Goal: Transaction & Acquisition: Purchase product/service

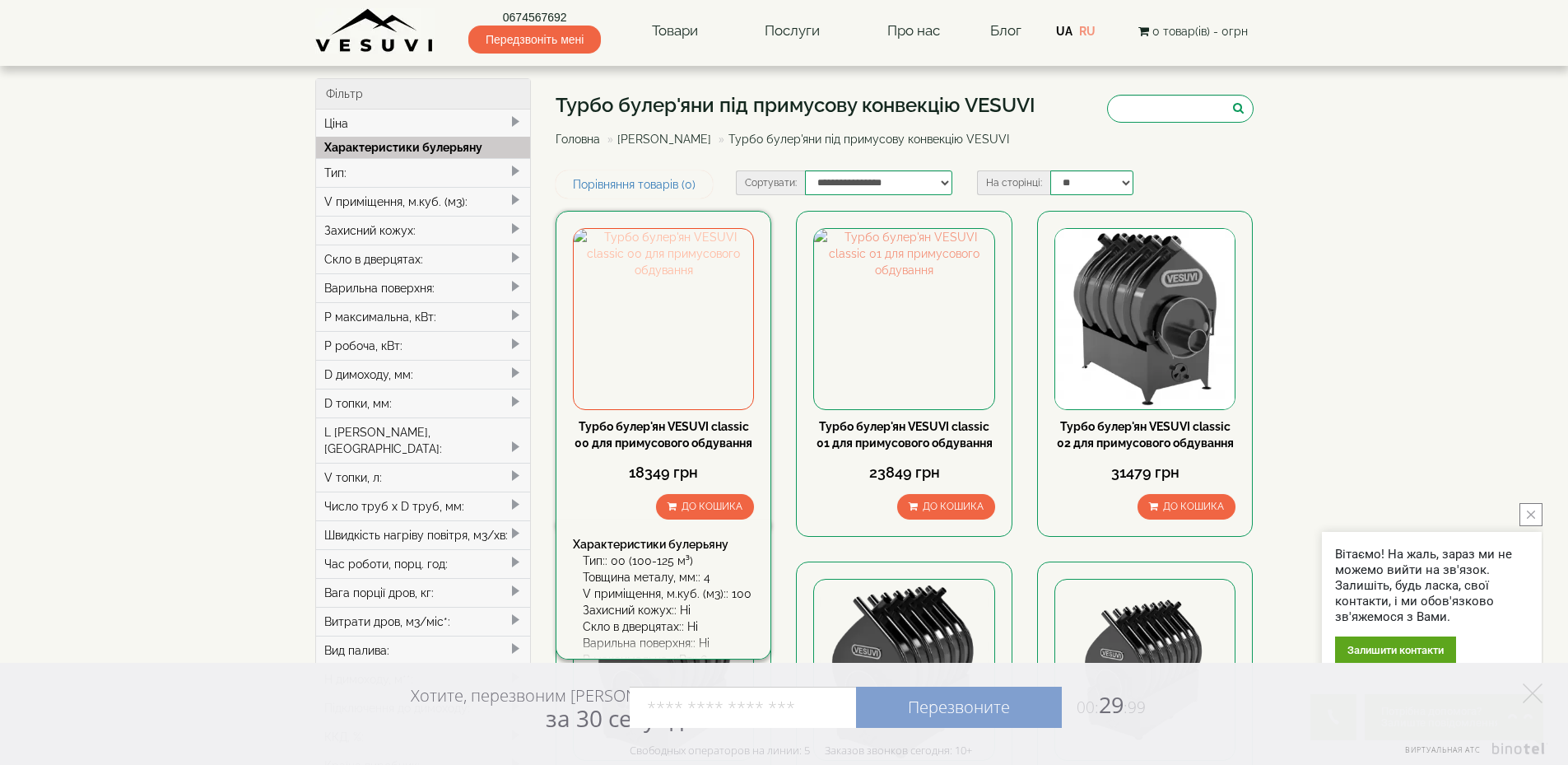
click at [626, 354] on img at bounding box center [664, 318] width 179 height 179
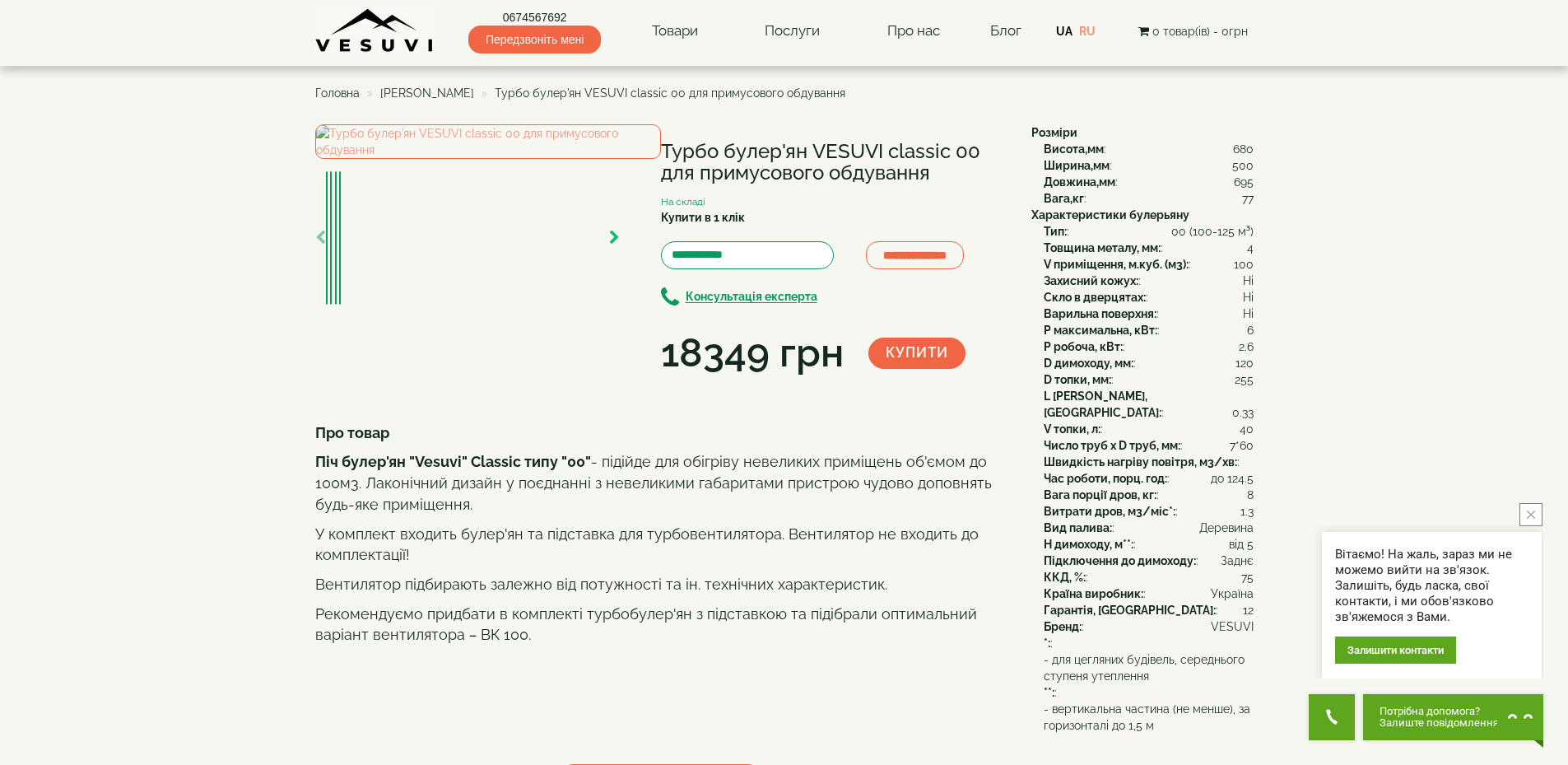
click at [619, 246] on icon "button" at bounding box center [614, 238] width 10 height 15
click at [615, 246] on icon "button" at bounding box center [614, 238] width 10 height 15
click at [612, 246] on icon "button" at bounding box center [614, 238] width 10 height 15
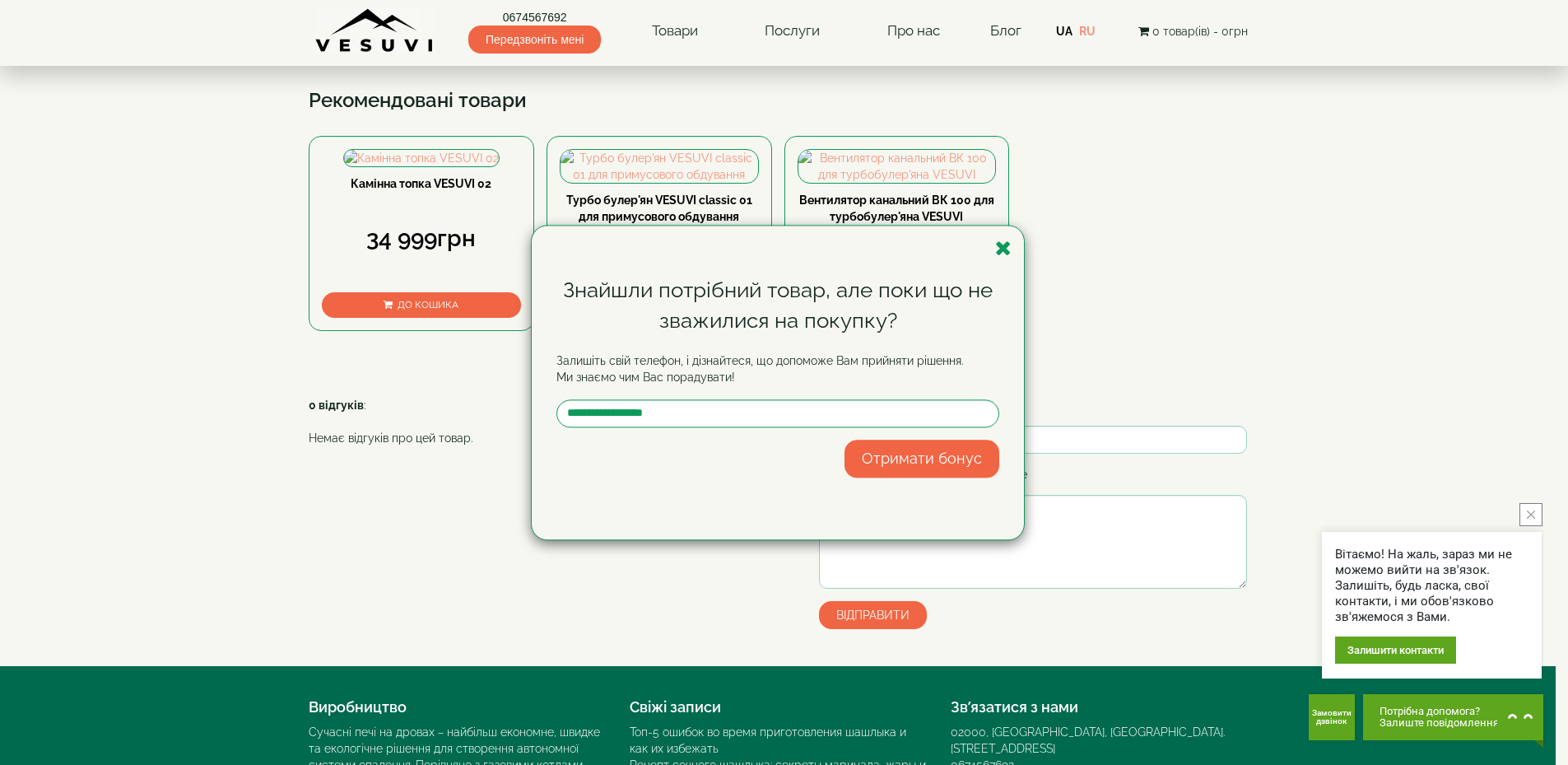
scroll to position [327, 0]
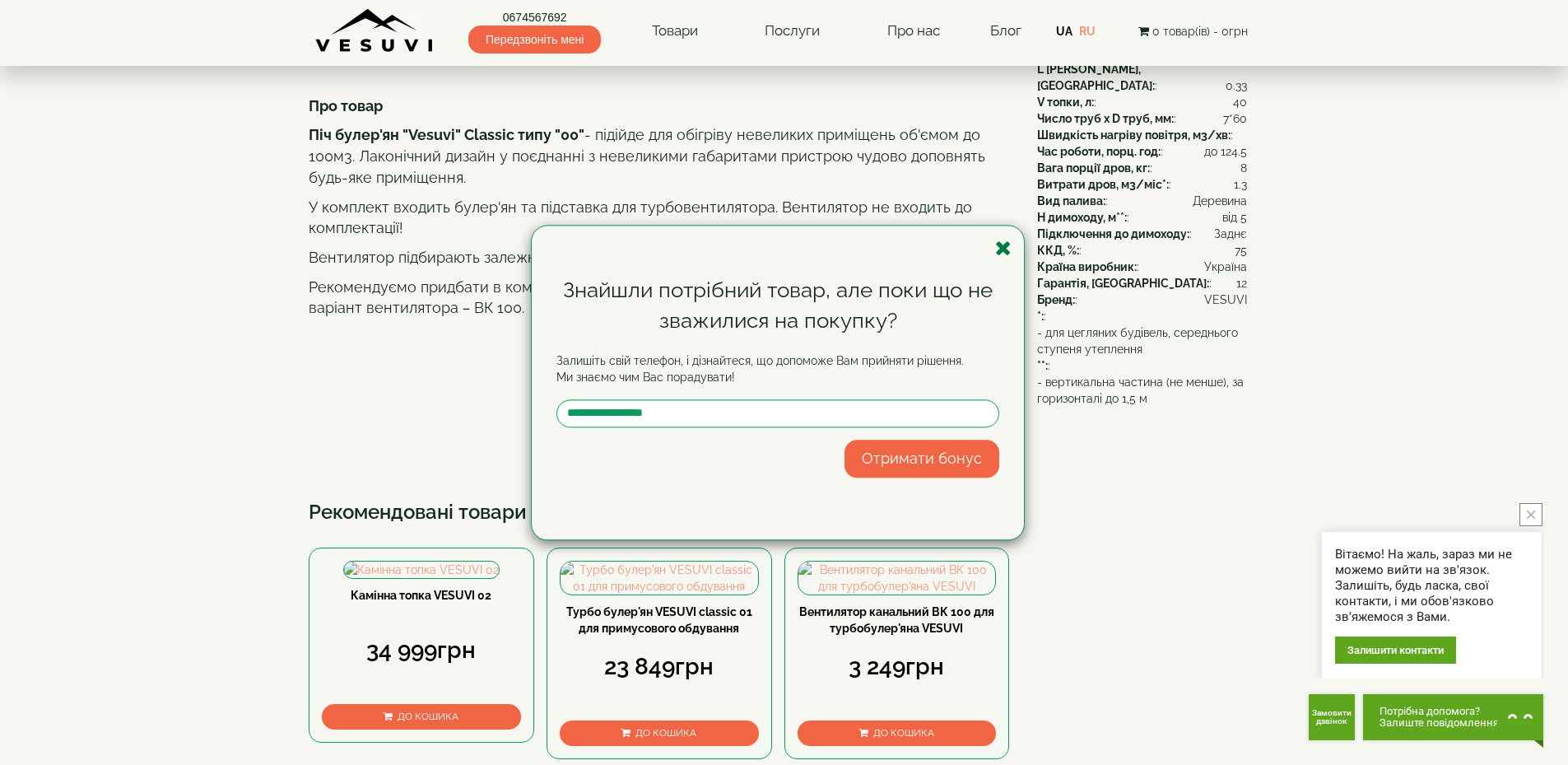
click at [1010, 240] on icon "button" at bounding box center [1003, 248] width 16 height 21
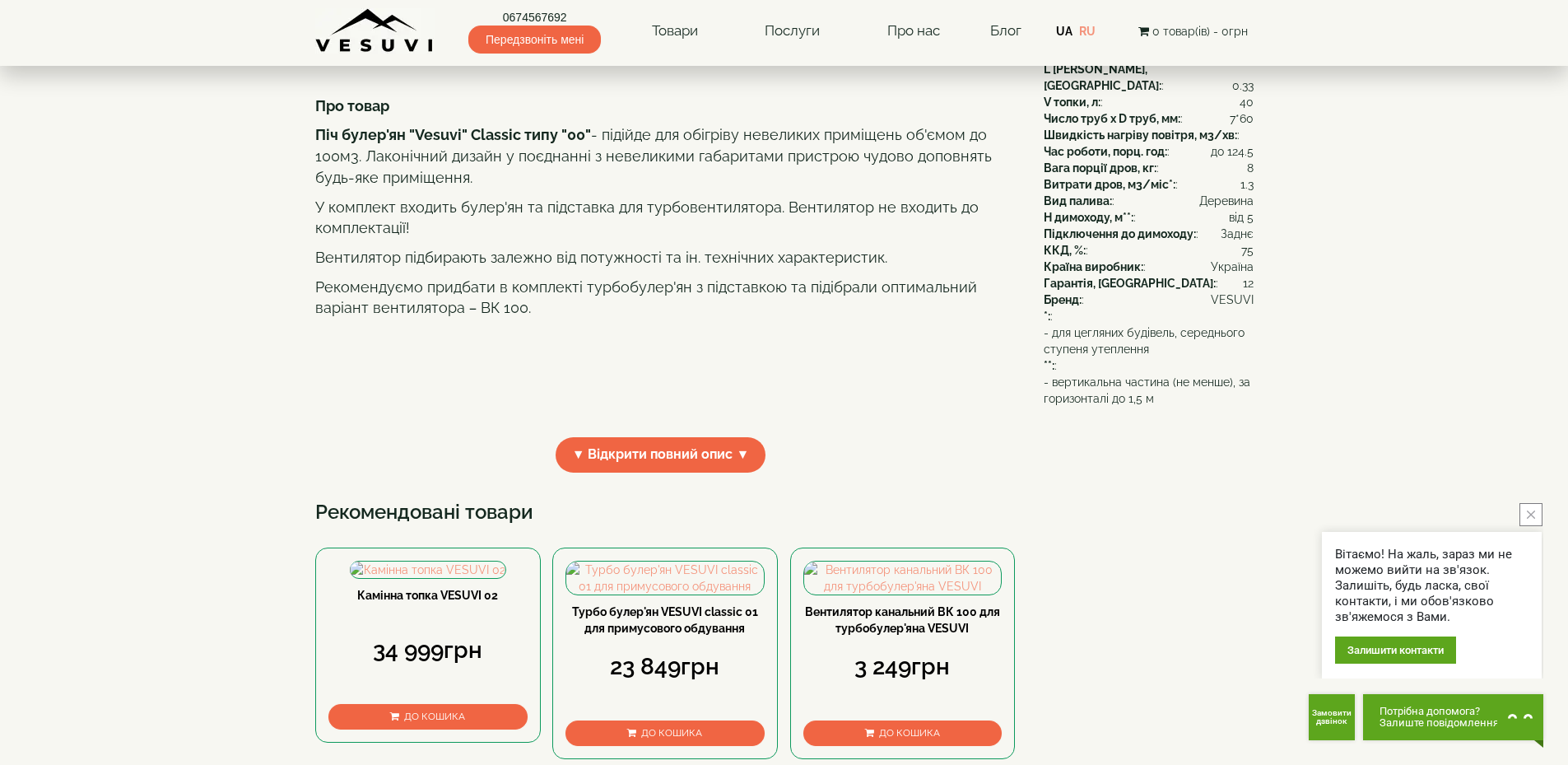
scroll to position [0, 0]
